Goal: Task Accomplishment & Management: Manage account settings

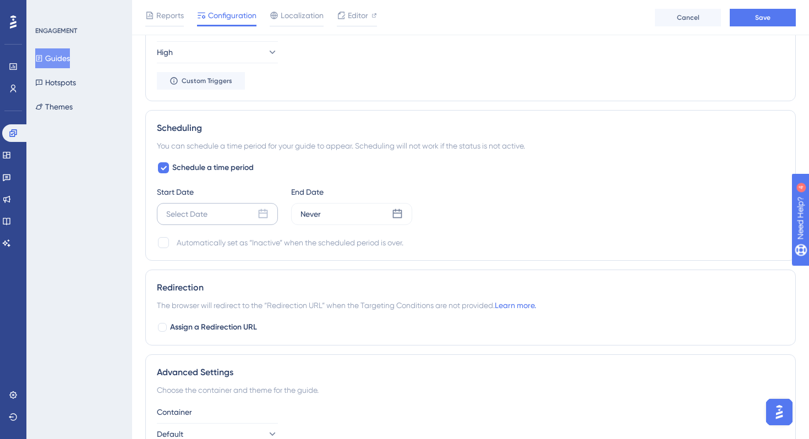
click at [262, 211] on icon at bounding box center [263, 214] width 11 height 11
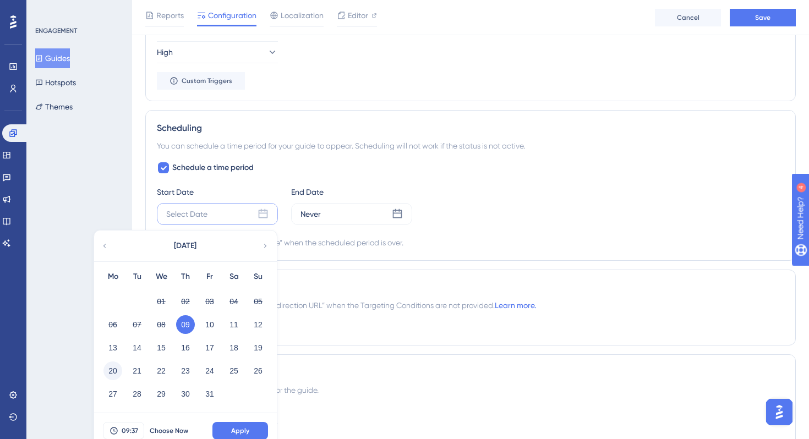
click at [111, 369] on button "20" at bounding box center [112, 371] width 19 height 19
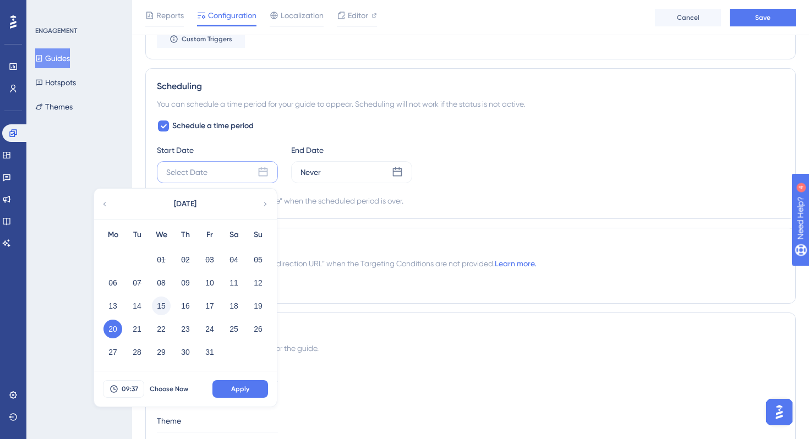
scroll to position [733, 0]
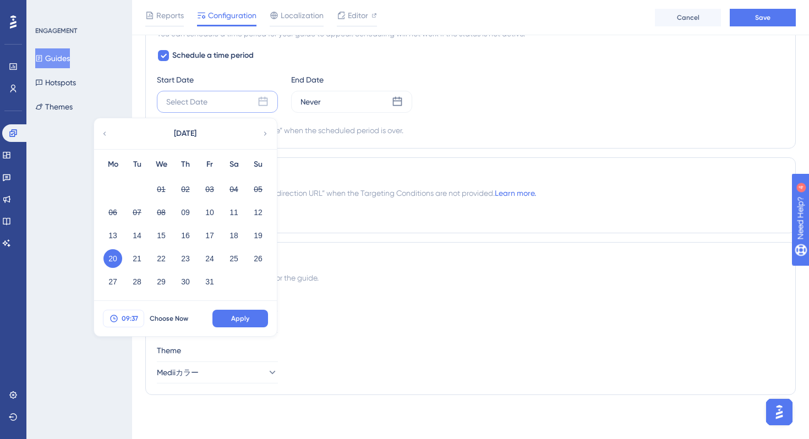
click at [128, 318] on span "09:37" at bounding box center [130, 318] width 17 height 9
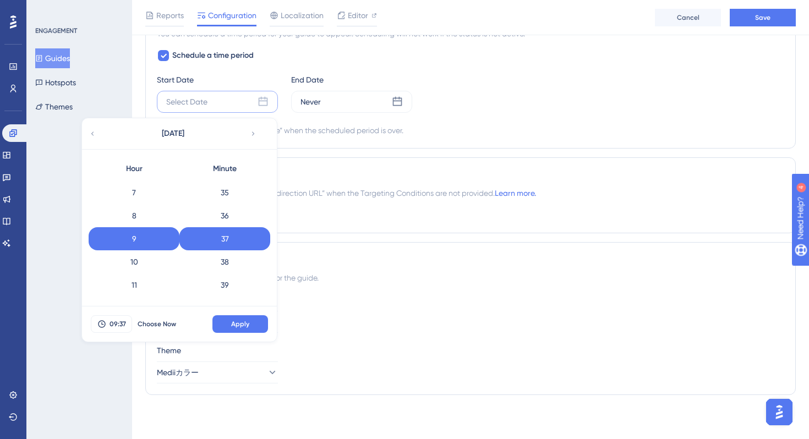
scroll to position [0, 0]
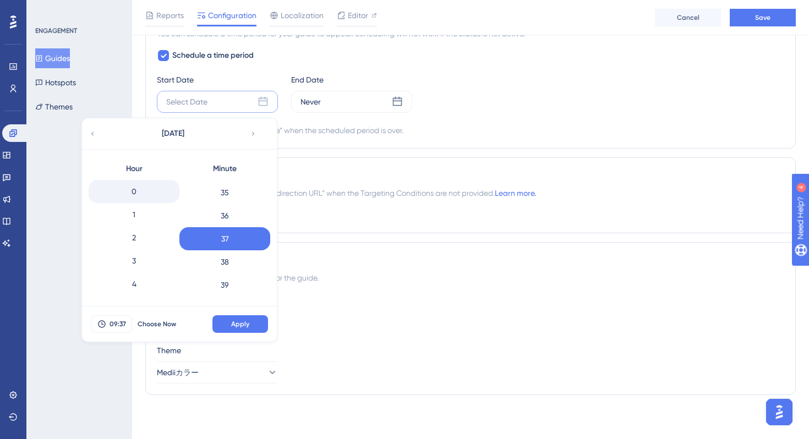
click at [141, 193] on div "0" at bounding box center [134, 191] width 91 height 23
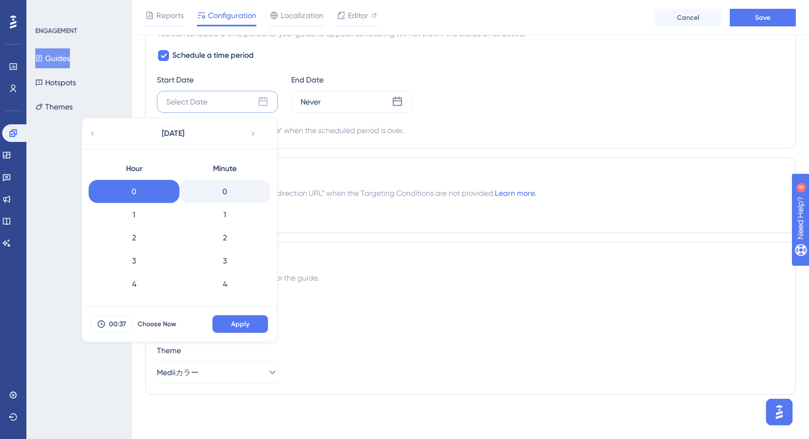
click at [222, 197] on div "0" at bounding box center [224, 191] width 91 height 23
click at [236, 321] on span "Apply" at bounding box center [240, 324] width 18 height 9
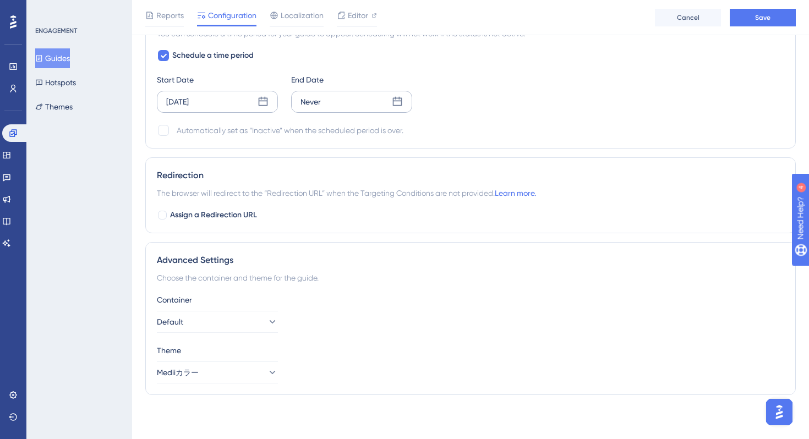
click at [337, 104] on div "Never" at bounding box center [351, 102] width 121 height 22
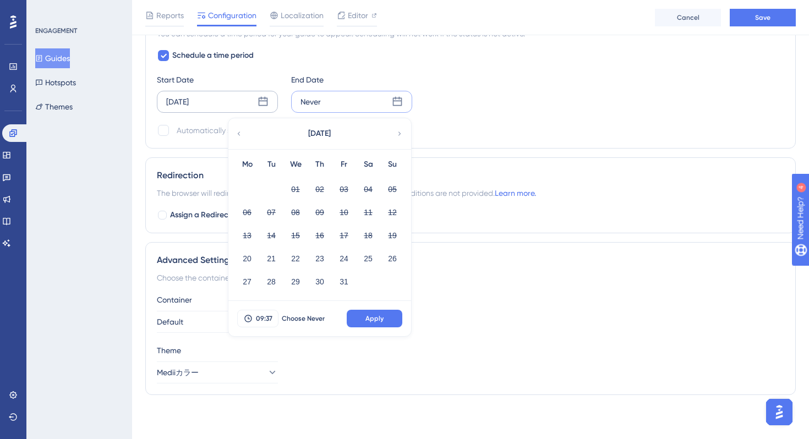
click at [403, 133] on icon at bounding box center [400, 134] width 8 height 10
click at [389, 192] on button "02" at bounding box center [392, 189] width 19 height 19
click at [264, 315] on span "09:37" at bounding box center [264, 318] width 17 height 9
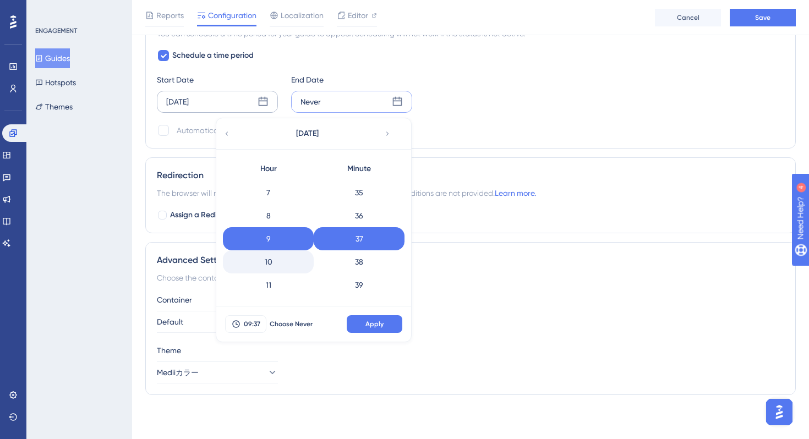
scroll to position [437, 0]
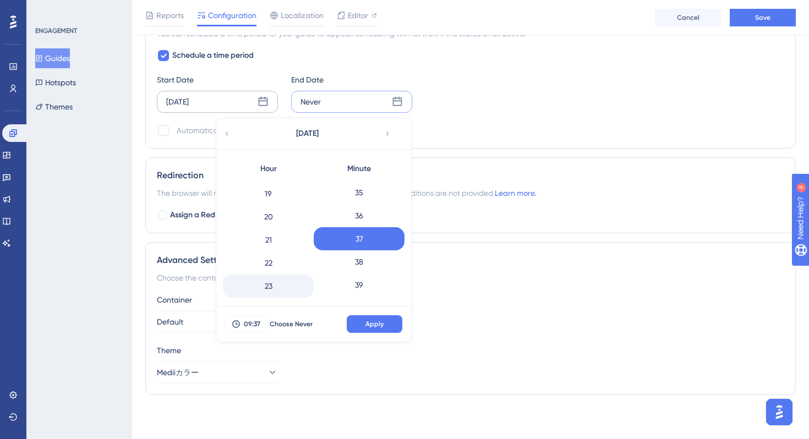
click at [273, 287] on div "23" at bounding box center [268, 286] width 91 height 23
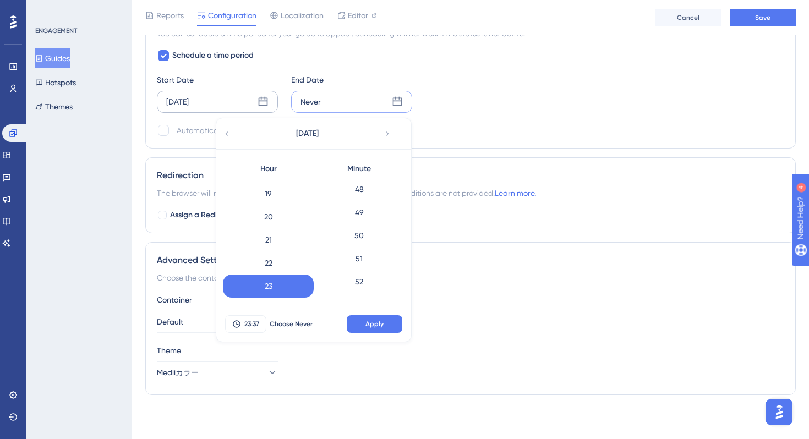
scroll to position [1269, 0]
click at [355, 283] on div "59" at bounding box center [359, 286] width 91 height 23
click at [370, 324] on span "Apply" at bounding box center [374, 324] width 18 height 9
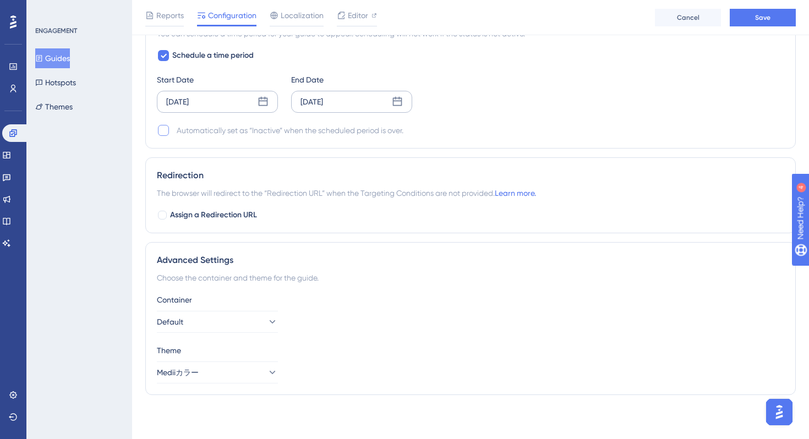
click at [163, 129] on div at bounding box center [163, 130] width 11 height 11
checkbox input "true"
click at [396, 105] on icon at bounding box center [397, 101] width 9 height 9
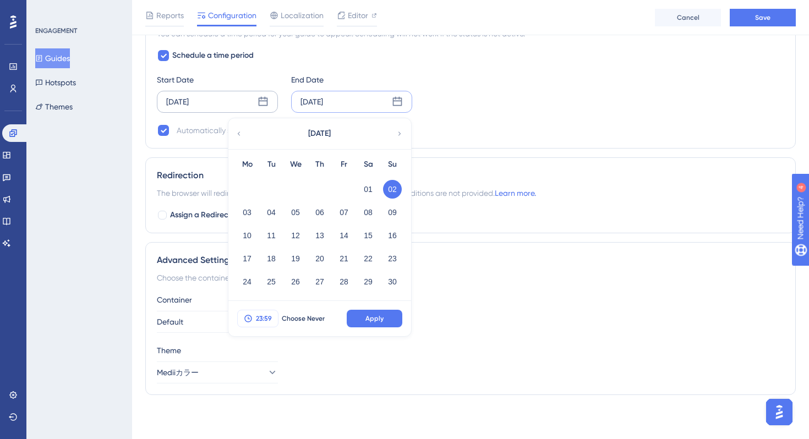
click at [259, 315] on span "23:59" at bounding box center [264, 318] width 16 height 9
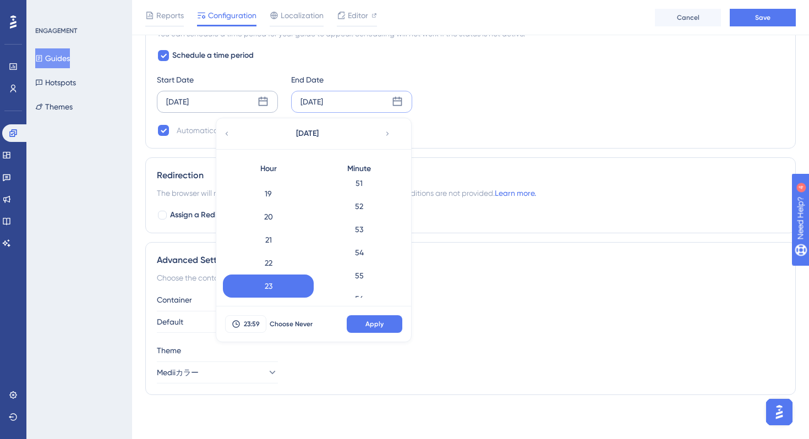
scroll to position [1189, 0]
click at [354, 270] on div "55" at bounding box center [359, 273] width 91 height 23
click at [372, 321] on span "Apply" at bounding box center [374, 324] width 18 height 9
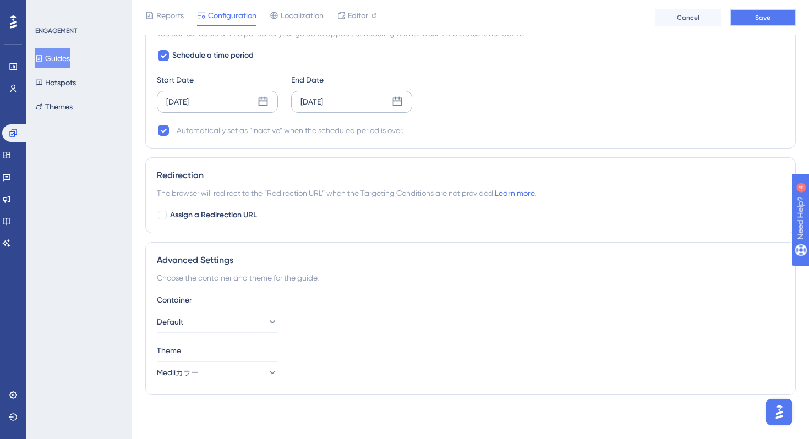
click at [743, 24] on button "Save" at bounding box center [763, 18] width 66 height 18
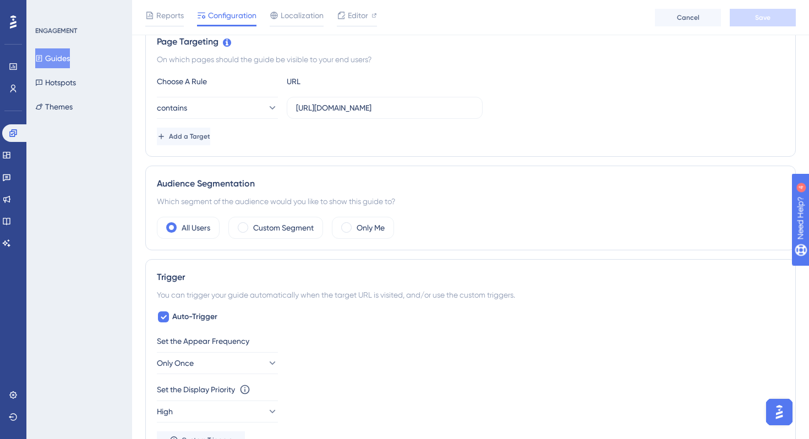
scroll to position [0, 0]
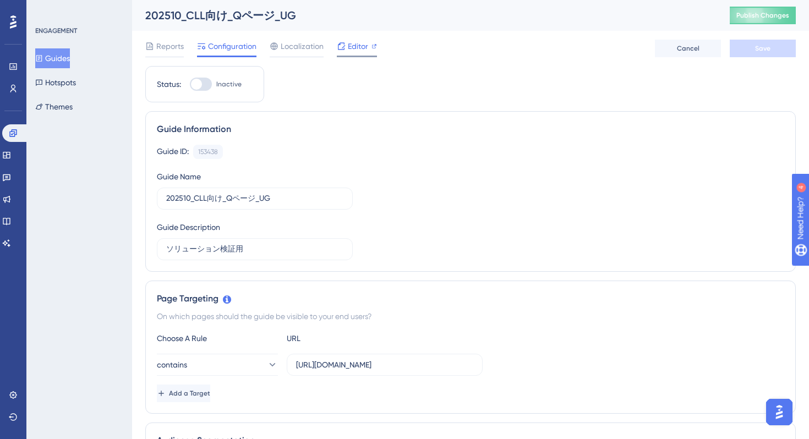
click at [362, 47] on span "Editor" at bounding box center [358, 46] width 20 height 13
click at [338, 366] on input "[URL][DOMAIN_NAME]" at bounding box center [384, 365] width 177 height 12
click at [448, 366] on input "[URL][DOMAIN_NAME]" at bounding box center [384, 365] width 177 height 12
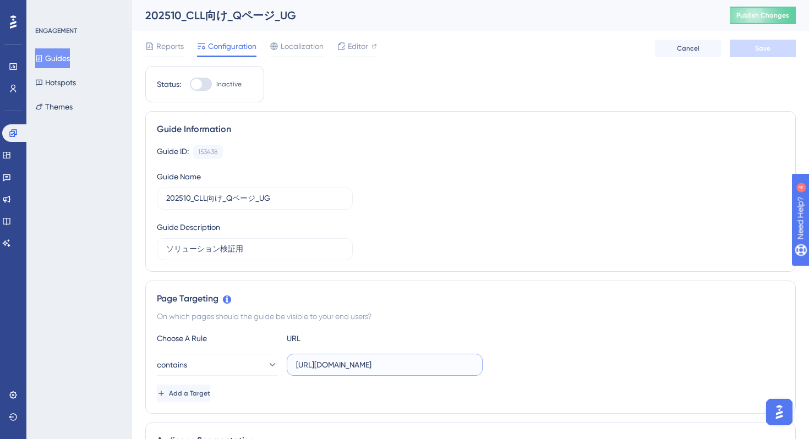
scroll to position [0, 117]
click at [368, 363] on input "[URL][DOMAIN_NAME]" at bounding box center [384, 365] width 177 height 12
click at [578, 211] on div "Guide ID: 153438 Copy Guide Name 202510_CLL向け_Qページ_UG Guide Description ソリューション…" at bounding box center [470, 203] width 627 height 116
click at [352, 45] on span "Editor" at bounding box center [358, 46] width 20 height 13
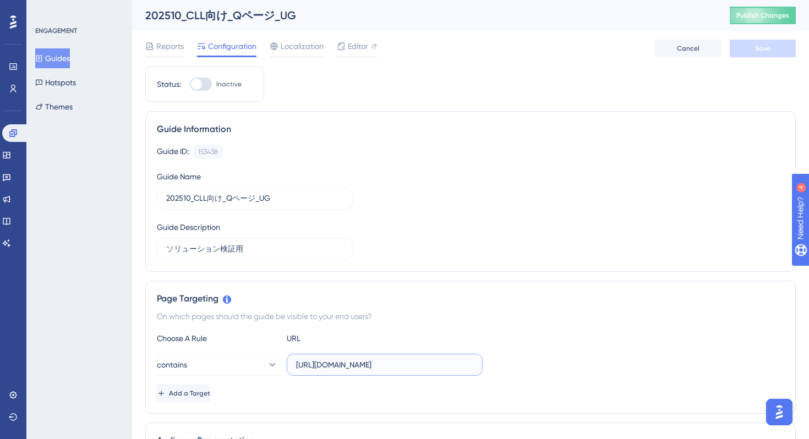
click at [357, 368] on input "[URL][DOMAIN_NAME]" at bounding box center [384, 365] width 177 height 12
